Goal: Task Accomplishment & Management: Manage account settings

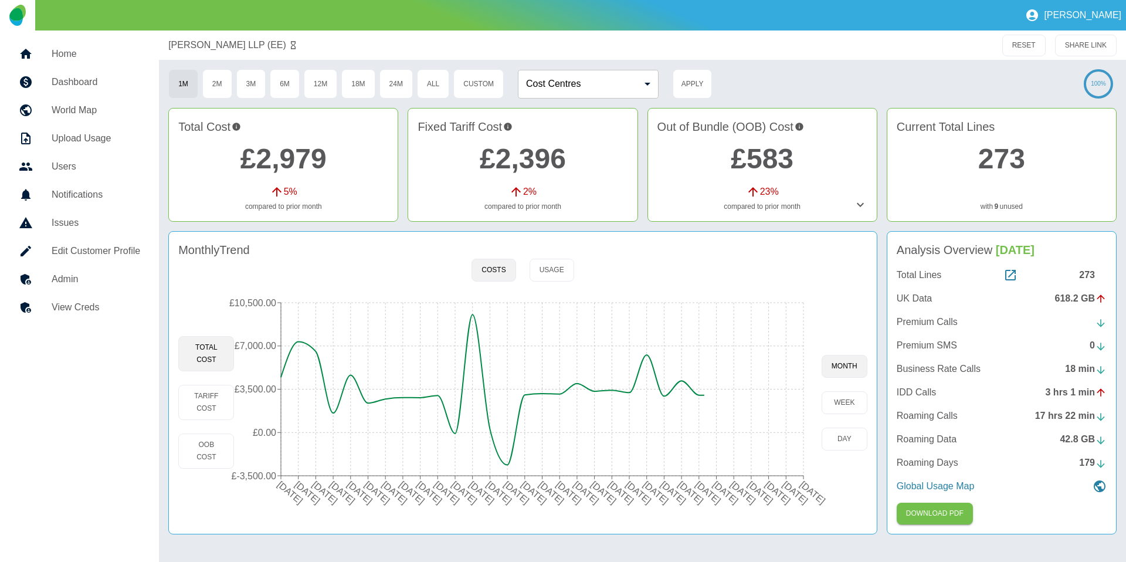
click at [708, 42] on div "Harper Macleod LLP (EE)" at bounding box center [509, 45] width 683 height 14
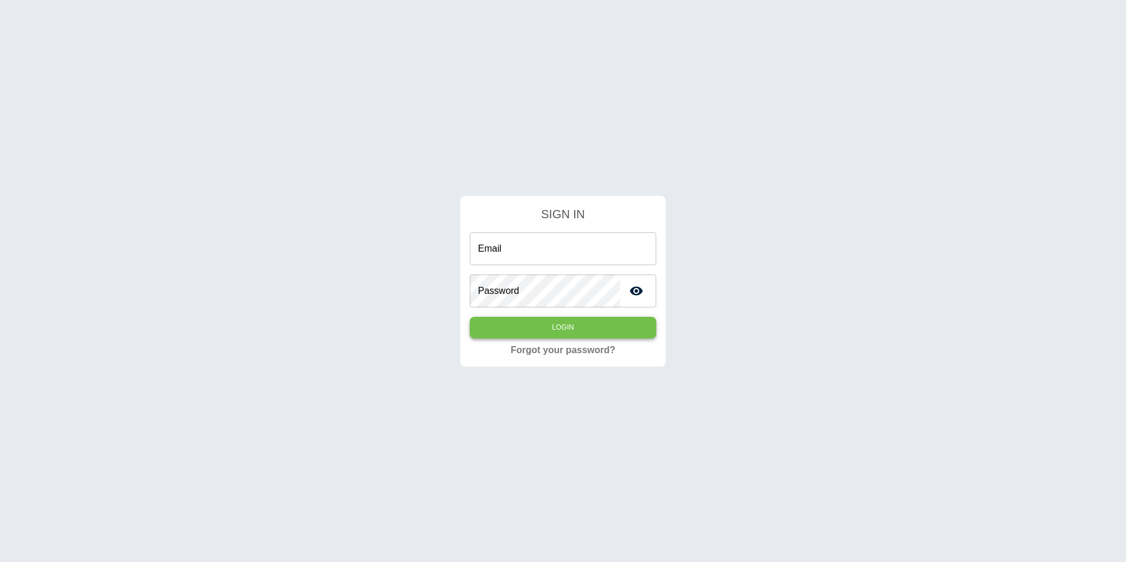
type input "**********"
click at [546, 317] on button "Login" at bounding box center [563, 328] width 187 height 22
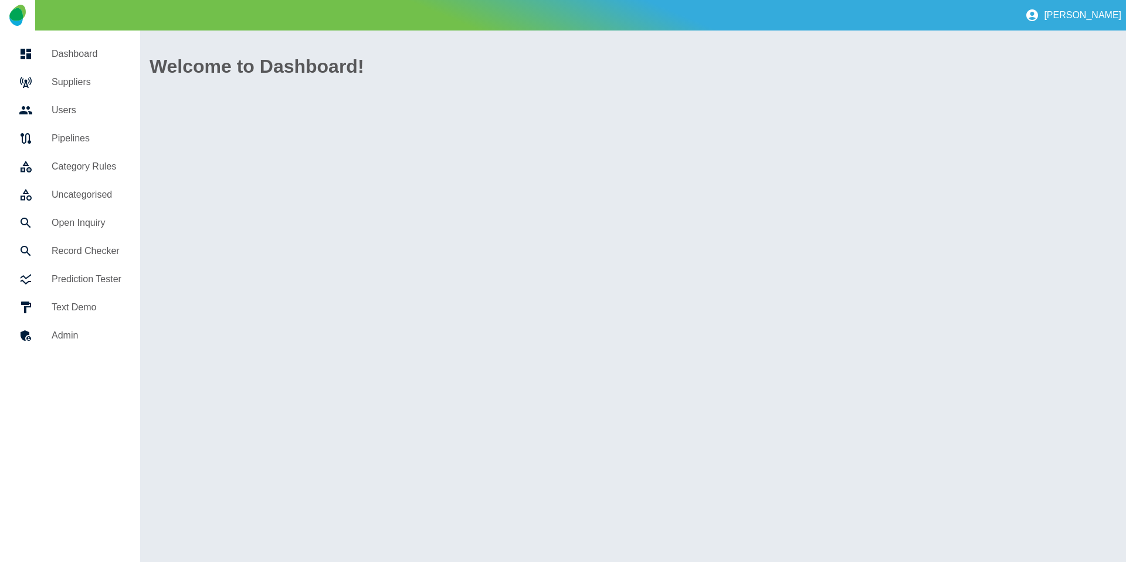
click at [86, 84] on h5 "Suppliers" at bounding box center [87, 82] width 70 height 14
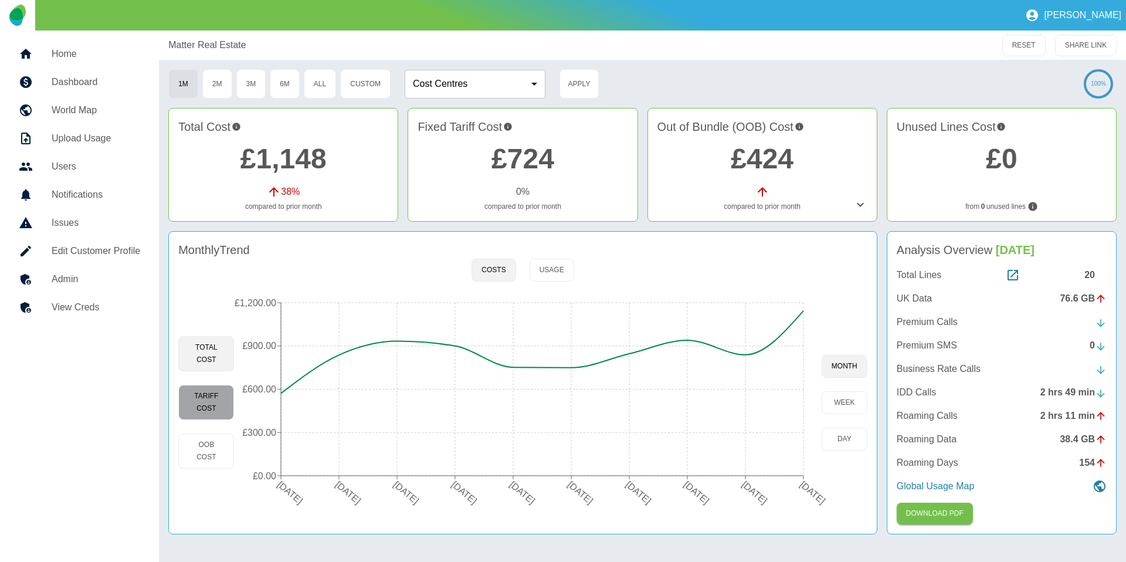
click at [218, 394] on button "Tariff Cost" at bounding box center [206, 402] width 56 height 35
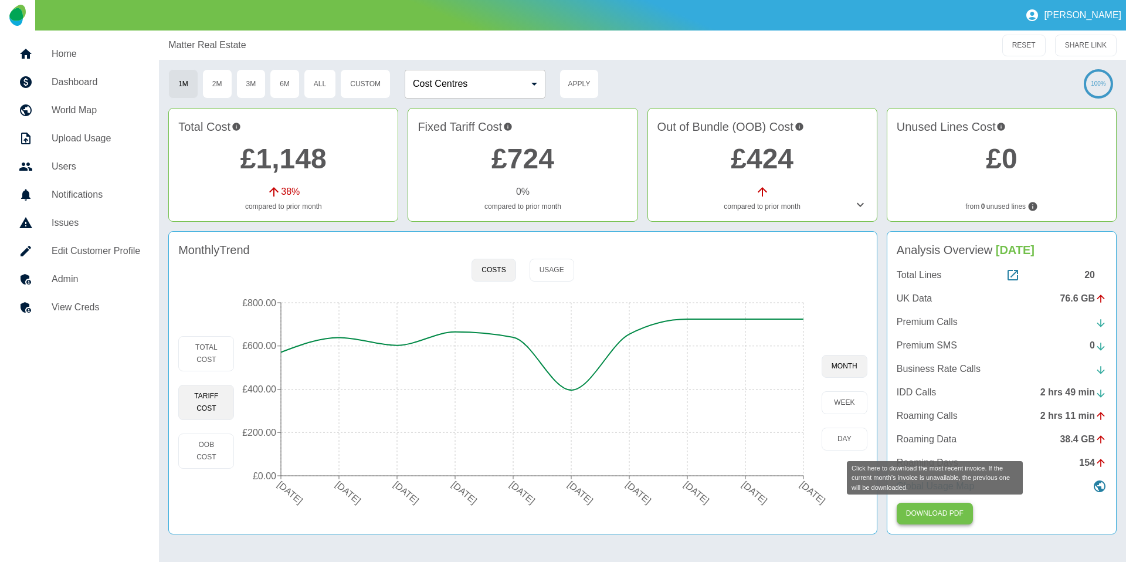
click at [886, 482] on button "Download PDF" at bounding box center [935, 514] width 76 height 22
click at [567, 59] on div "Matter Real Estate RESET SHARE LINK" at bounding box center [642, 45] width 967 height 29
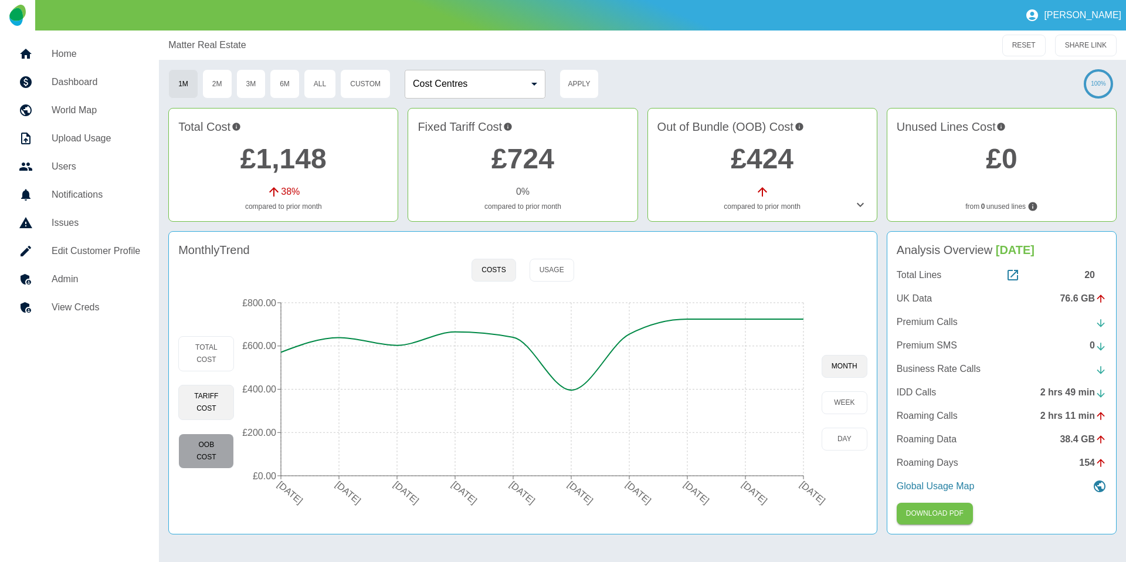
click at [194, 451] on button "OOB Cost" at bounding box center [206, 451] width 56 height 35
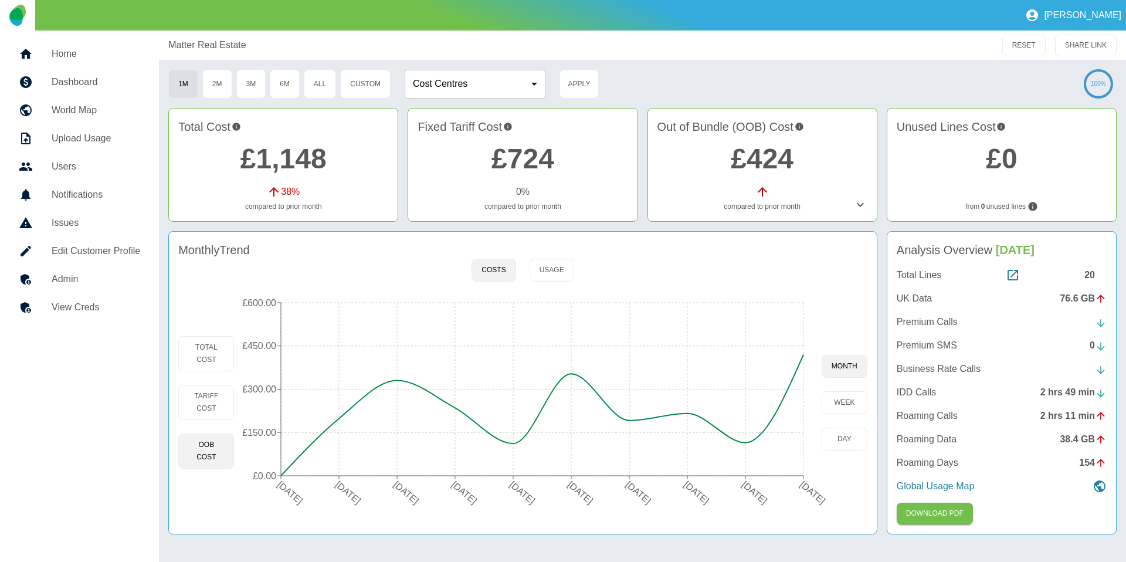
click at [279, 45] on div "Matter Real Estate" at bounding box center [509, 45] width 683 height 14
drag, startPoint x: 245, startPoint y: 44, endPoint x: 123, endPoint y: 44, distance: 122.0
click at [123, 44] on div "Home Dashboard World Map Upload Usage Users Notifications Issues Edit Customer …" at bounding box center [563, 296] width 1126 height 531
click at [328, 158] on h2 "£1,148" at bounding box center [283, 159] width 210 height 42
click at [302, 158] on link "£1,148" at bounding box center [284, 158] width 86 height 31
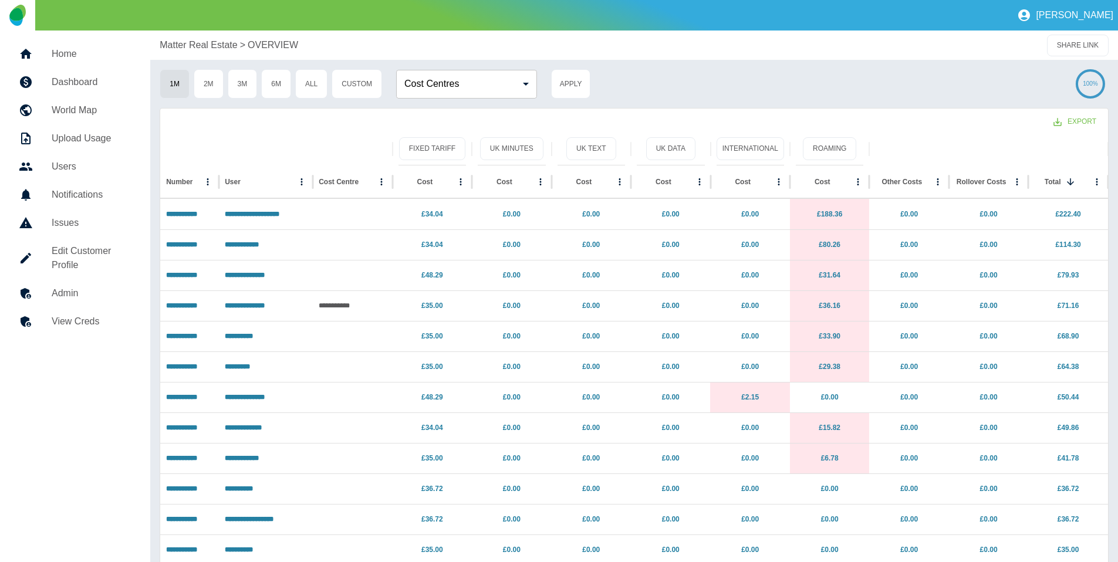
click at [71, 59] on h5 "Home" at bounding box center [92, 54] width 80 height 14
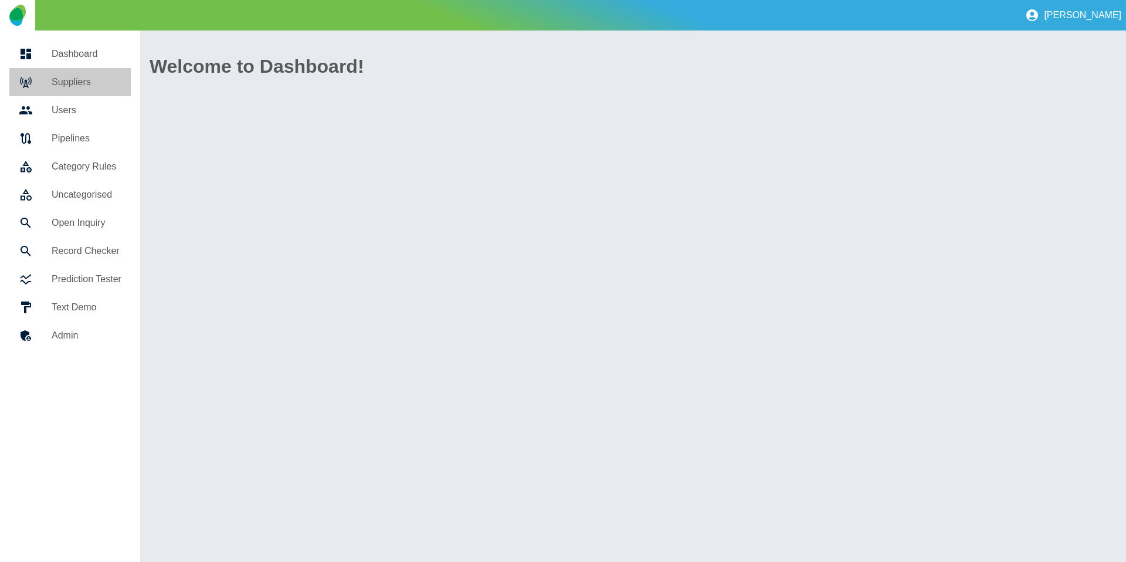
click at [72, 77] on h5 "Suppliers" at bounding box center [87, 82] width 70 height 14
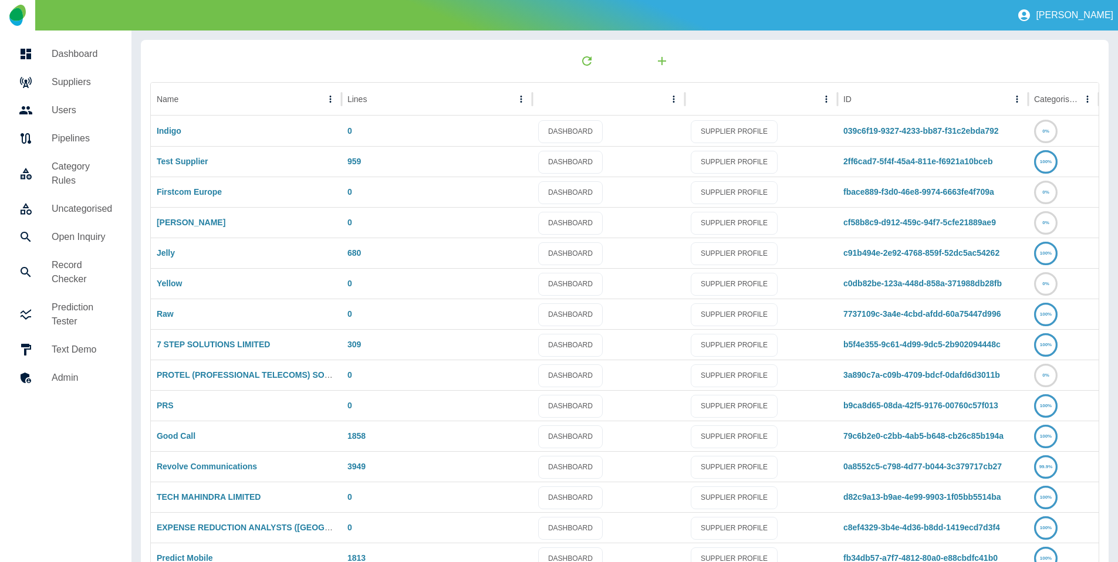
click at [81, 80] on h5 "Suppliers" at bounding box center [82, 82] width 61 height 14
click at [172, 166] on div "Test Supplier" at bounding box center [246, 161] width 191 height 31
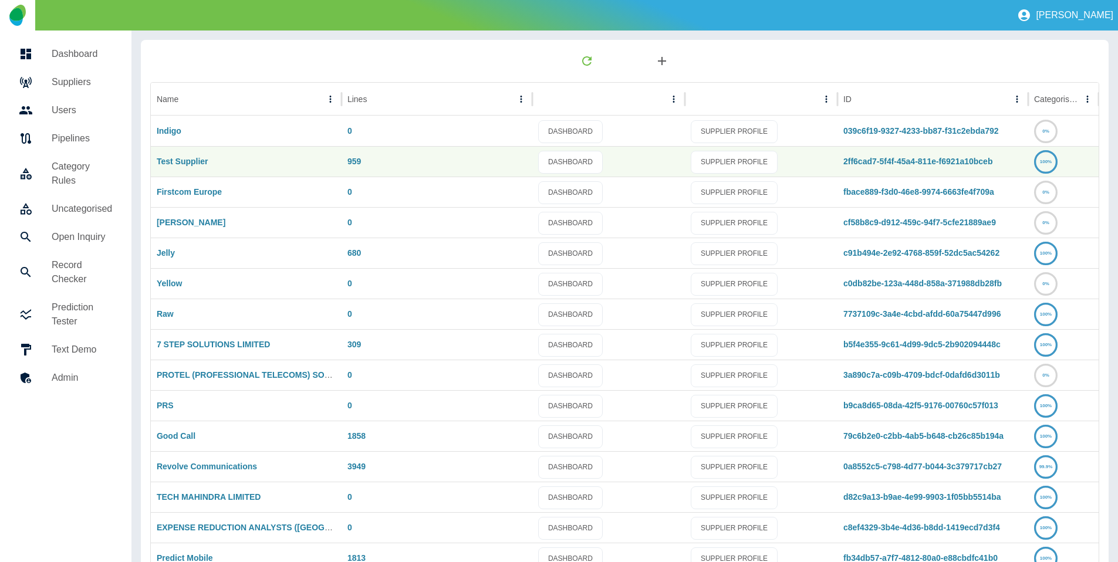
click at [655, 59] on icon "button" at bounding box center [662, 61] width 14 height 14
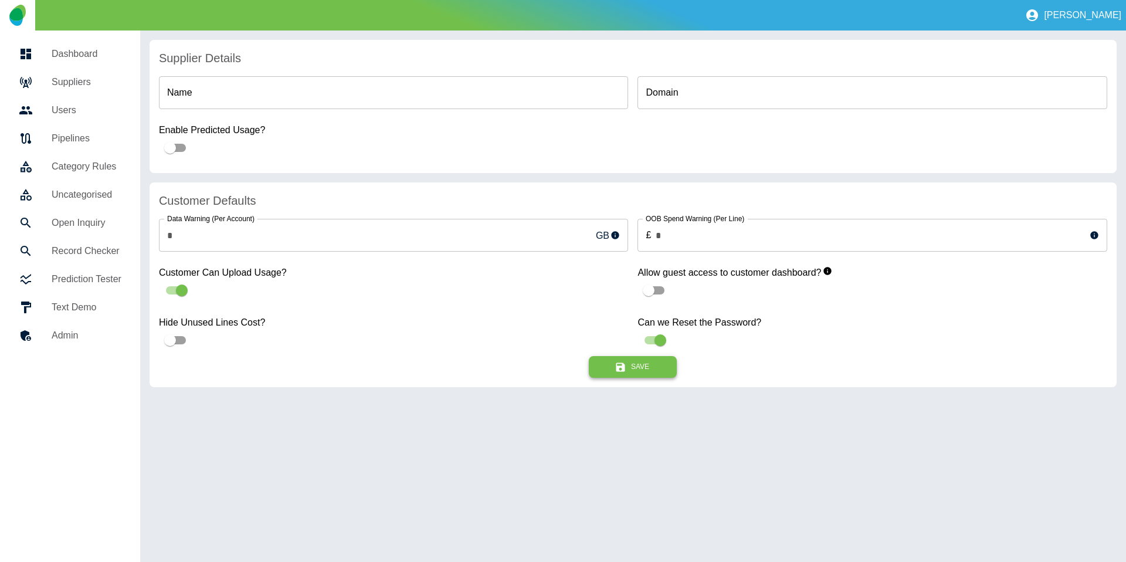
click at [610, 365] on button "Save" at bounding box center [633, 367] width 88 height 22
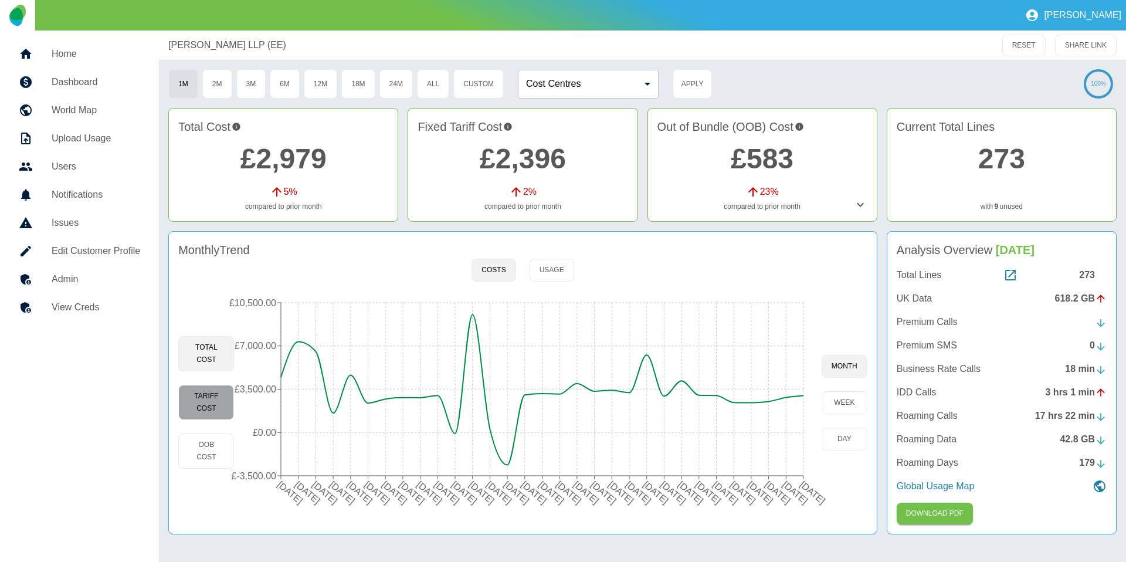
click at [214, 418] on button "Tariff Cost" at bounding box center [206, 402] width 56 height 35
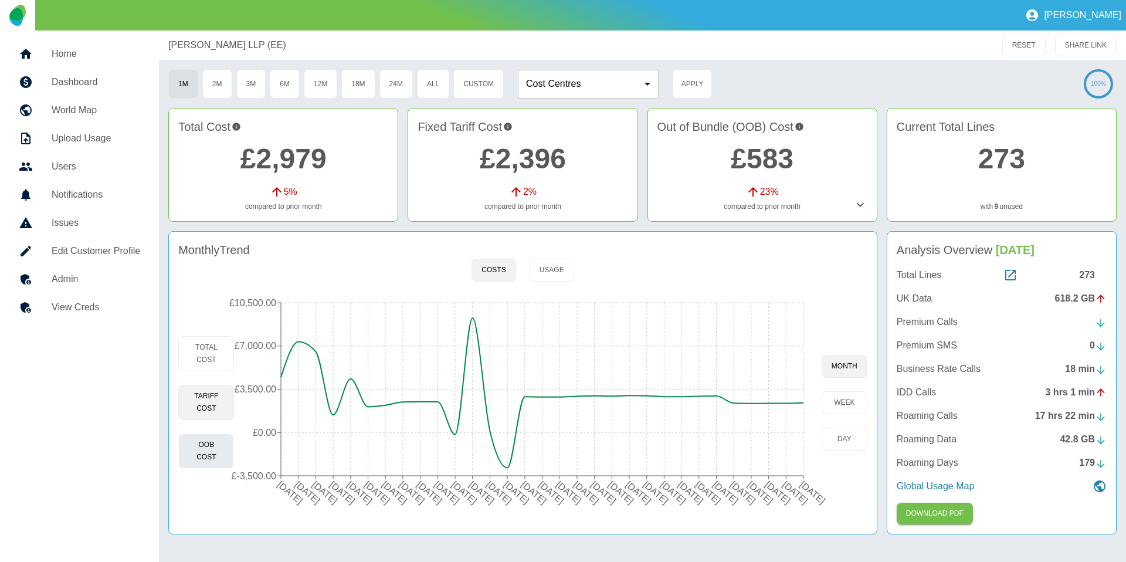
click at [211, 448] on button "OOB Cost" at bounding box center [206, 451] width 56 height 35
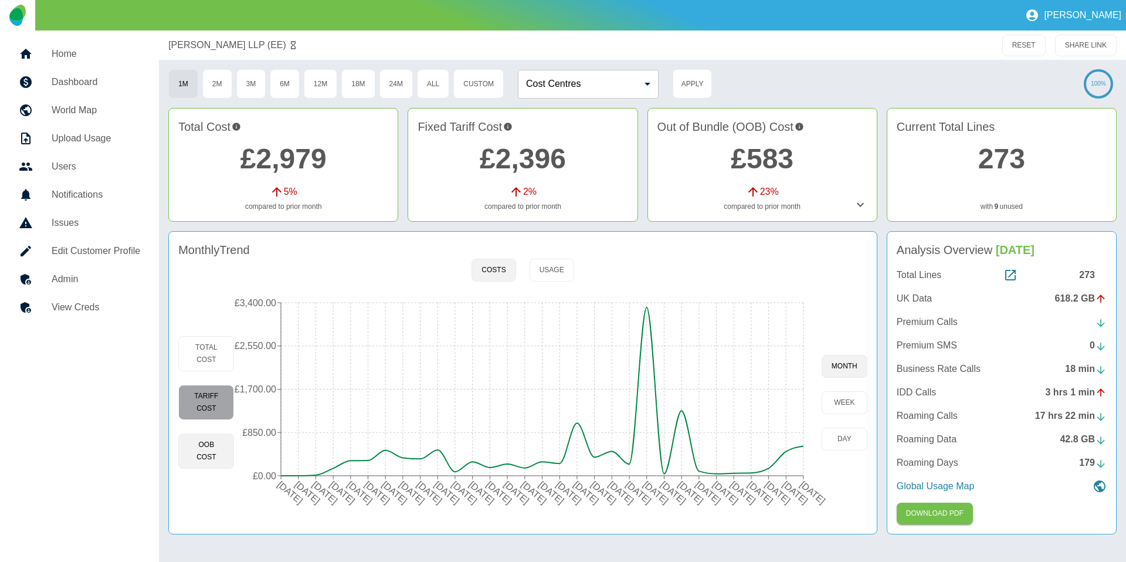
click at [225, 405] on button "Tariff Cost" at bounding box center [206, 402] width 56 height 35
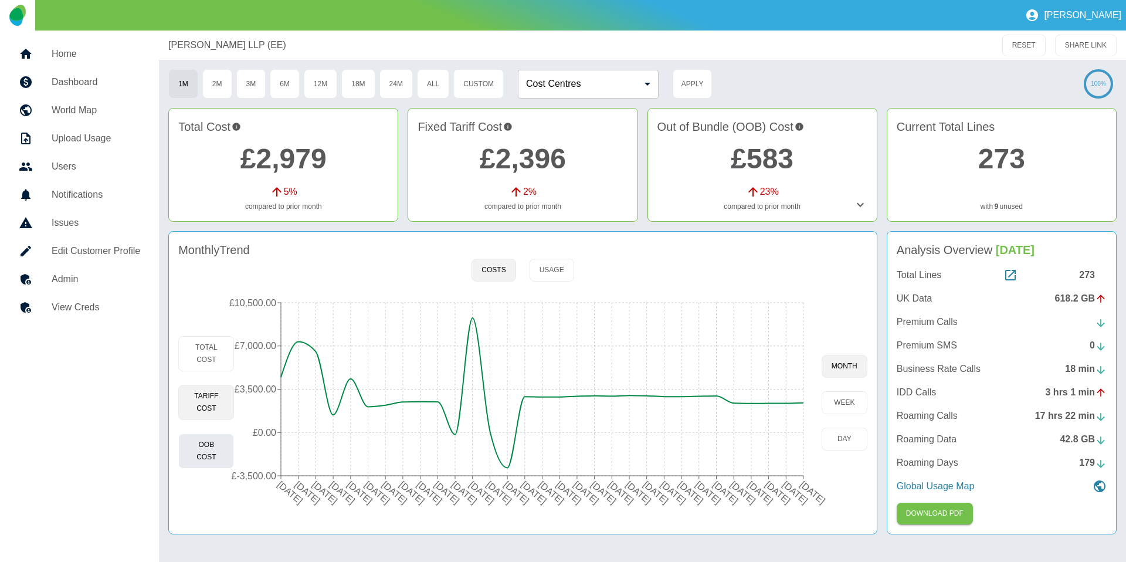
click at [229, 455] on button "OOB Cost" at bounding box center [206, 451] width 56 height 35
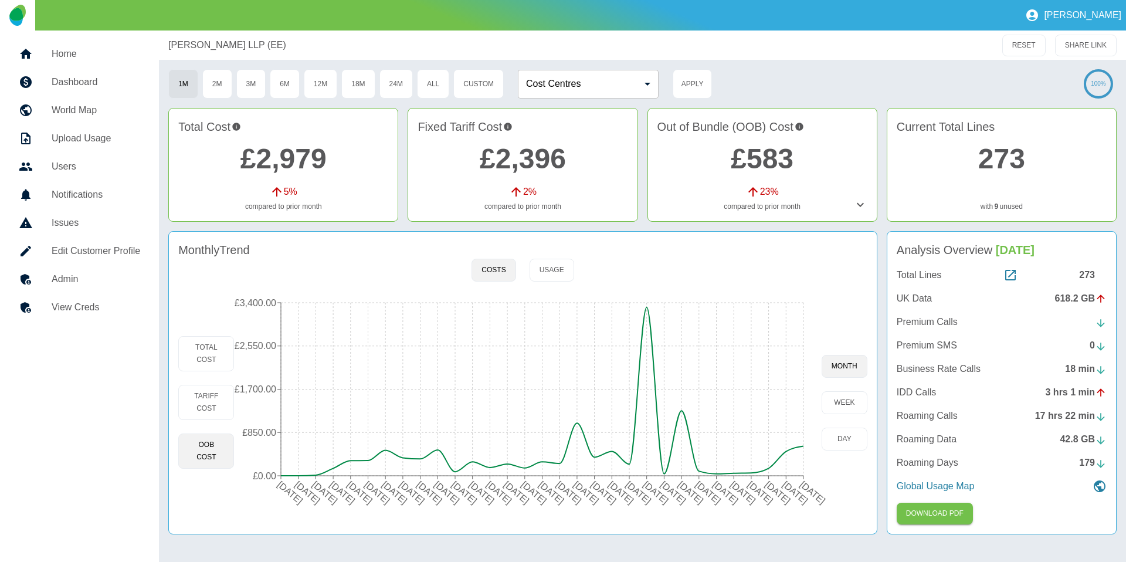
drag, startPoint x: 275, startPoint y: 46, endPoint x: 185, endPoint y: 49, distance: 89.8
click at [168, 43] on div "Harper Macleod LLP (EE)" at bounding box center [509, 45] width 683 height 14
copy p "Harper Macleod LLP (EE)"
click at [62, 84] on h5 "Dashboard" at bounding box center [96, 82] width 89 height 14
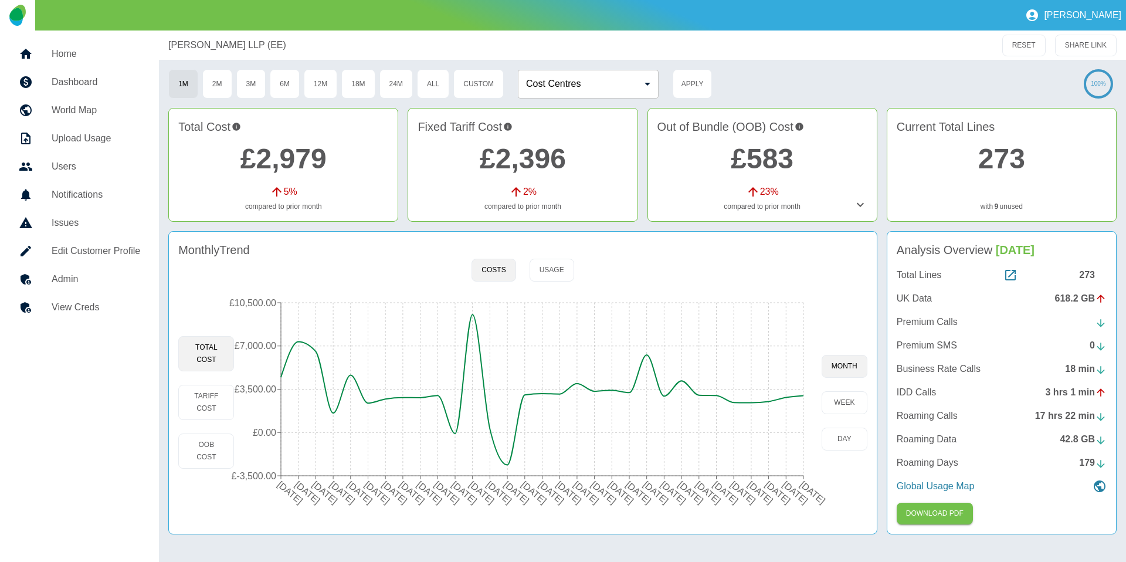
click at [60, 112] on h5 "World Map" at bounding box center [96, 110] width 89 height 14
